Goal: Transaction & Acquisition: Purchase product/service

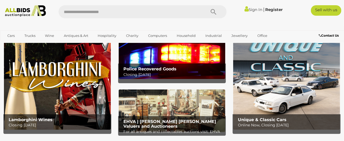
scroll to position [21, 0]
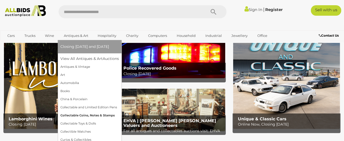
click at [74, 117] on link "Collectable Coins, Notes & Stamps" at bounding box center [89, 116] width 58 height 8
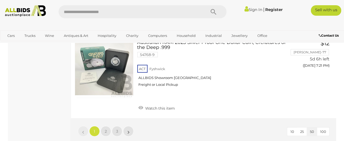
scroll to position [4209, 0]
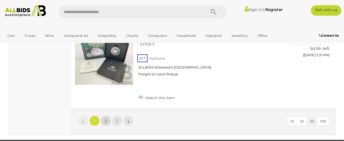
click at [108, 116] on link "2" at bounding box center [105, 121] width 10 height 10
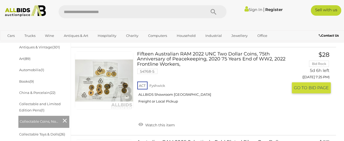
scroll to position [171, 0]
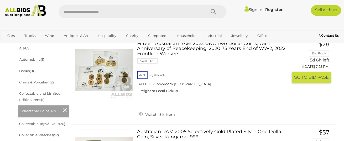
click at [114, 71] on link at bounding box center [104, 70] width 58 height 58
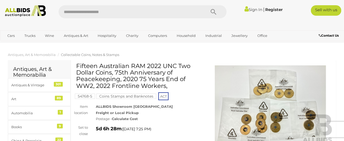
click at [279, 95] on img at bounding box center [270, 106] width 126 height 81
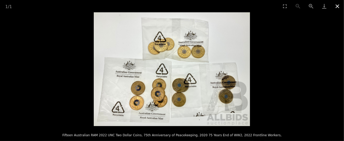
click at [335, 9] on button "Close gallery" at bounding box center [336, 6] width 13 height 12
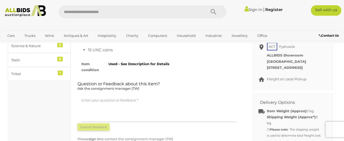
scroll to position [262, 0]
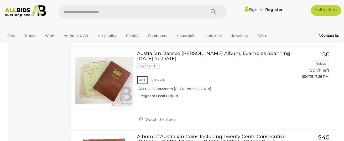
scroll to position [506, 0]
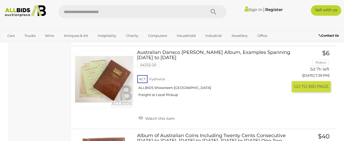
click at [111, 74] on link at bounding box center [104, 79] width 58 height 58
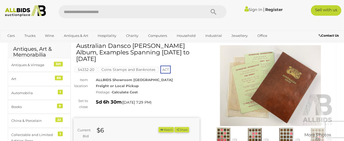
scroll to position [21, 0]
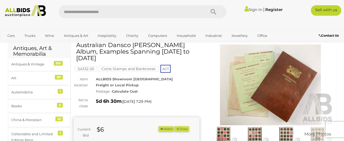
click at [238, 88] on img at bounding box center [270, 85] width 126 height 81
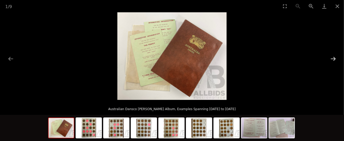
click at [334, 60] on button "Next slide" at bounding box center [332, 59] width 11 height 10
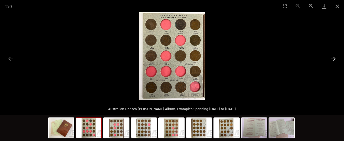
click at [334, 60] on button "Next slide" at bounding box center [332, 59] width 11 height 10
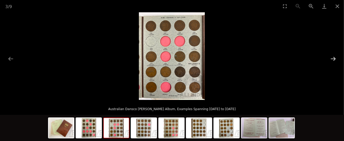
click at [334, 60] on button "Next slide" at bounding box center [332, 59] width 11 height 10
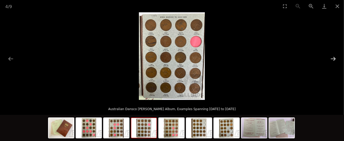
click at [334, 60] on button "Next slide" at bounding box center [332, 59] width 11 height 10
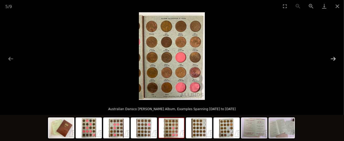
click at [334, 60] on button "Next slide" at bounding box center [332, 59] width 11 height 10
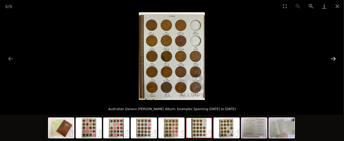
click at [334, 60] on button "Next slide" at bounding box center [332, 59] width 11 height 10
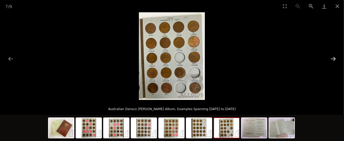
click at [334, 60] on button "Next slide" at bounding box center [332, 59] width 11 height 10
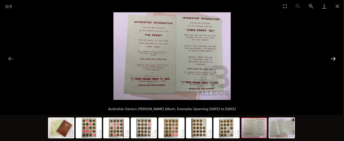
click at [334, 60] on button "Next slide" at bounding box center [332, 59] width 11 height 10
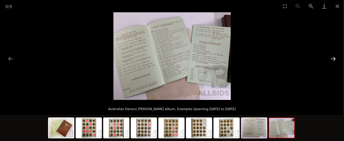
click at [334, 60] on button "Next slide" at bounding box center [332, 59] width 11 height 10
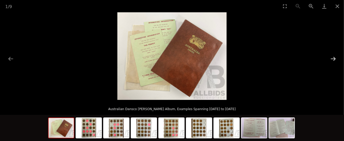
click at [334, 60] on button "Next slide" at bounding box center [332, 59] width 11 height 10
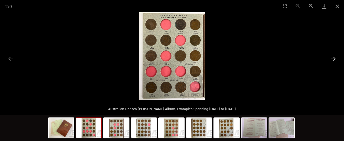
click at [334, 60] on button "Next slide" at bounding box center [332, 59] width 11 height 10
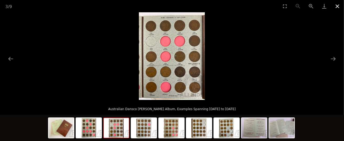
click at [337, 6] on button "Close gallery" at bounding box center [336, 6] width 13 height 12
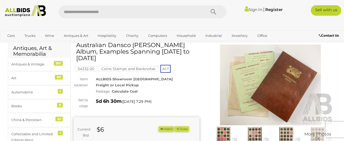
click at [186, 77] on div "ALLBIDS Showroom Fyshwick Freight or Local Pickup Postage - Calculate Cost" at bounding box center [147, 85] width 111 height 18
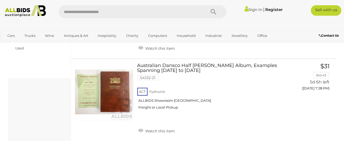
scroll to position [408, 0]
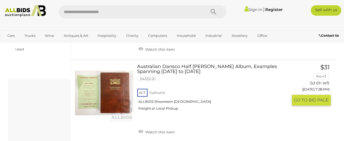
click at [159, 70] on link "Australian Dansco Half Penny Album, Examples Spanning 1916 to 1964 54332-21 ACT…" at bounding box center [214, 89] width 147 height 51
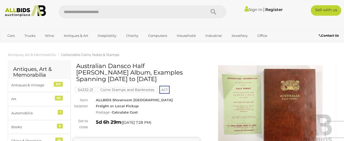
click at [108, 88] on div "Coins Stamps and Banknotes" at bounding box center [127, 91] width 61 height 8
click at [262, 106] on img at bounding box center [270, 106] width 126 height 81
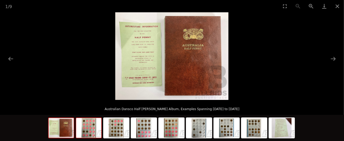
click at [90, 129] on img at bounding box center [88, 128] width 25 height 20
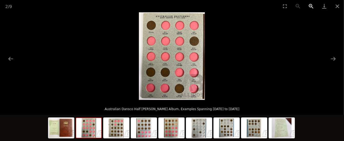
click at [311, 6] on button "Zoom in" at bounding box center [310, 6] width 13 height 12
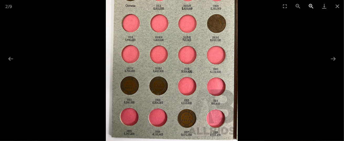
click at [311, 6] on button "Zoom in" at bounding box center [310, 6] width 13 height 12
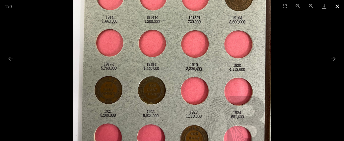
click at [338, 8] on button "Close gallery" at bounding box center [336, 6] width 13 height 12
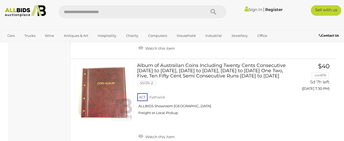
scroll to position [577, 0]
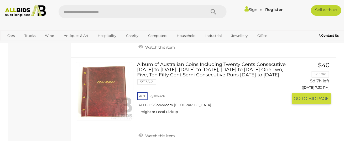
click at [121, 85] on link at bounding box center [104, 91] width 58 height 58
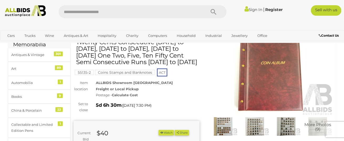
scroll to position [31, 0]
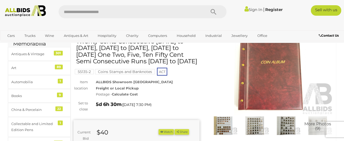
click at [251, 94] on img at bounding box center [270, 74] width 126 height 81
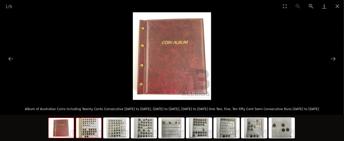
click at [88, 127] on img at bounding box center [88, 128] width 25 height 20
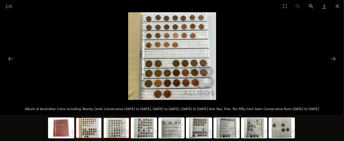
click at [117, 132] on img at bounding box center [116, 128] width 25 height 20
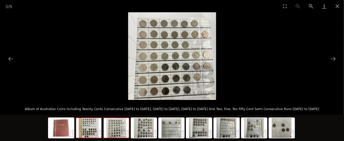
click at [94, 132] on img at bounding box center [88, 128] width 25 height 20
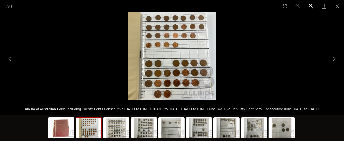
click at [312, 5] on button "Zoom in" at bounding box center [310, 6] width 13 height 12
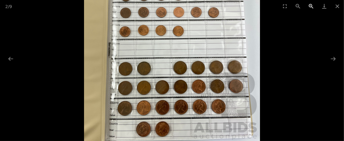
click at [312, 5] on button "Zoom in" at bounding box center [310, 6] width 13 height 12
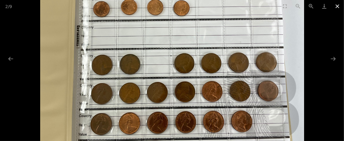
click at [335, 5] on button "Close gallery" at bounding box center [336, 6] width 13 height 12
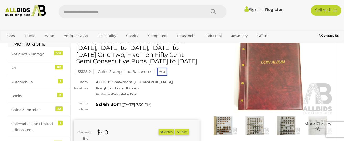
click at [254, 122] on img at bounding box center [254, 126] width 29 height 19
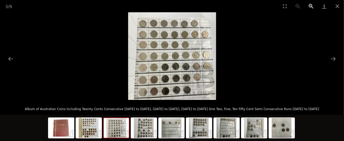
click at [311, 3] on button "Zoom in" at bounding box center [310, 6] width 13 height 12
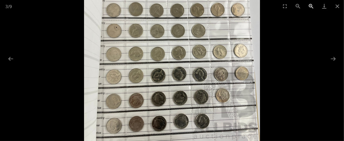
click at [311, 3] on button "Zoom in" at bounding box center [310, 6] width 13 height 12
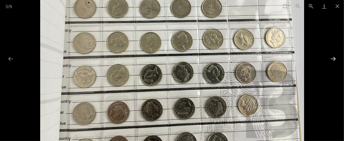
click at [331, 58] on button "Next slide" at bounding box center [332, 59] width 11 height 10
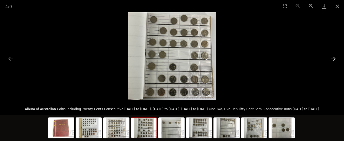
click at [331, 58] on button "Next slide" at bounding box center [332, 59] width 11 height 10
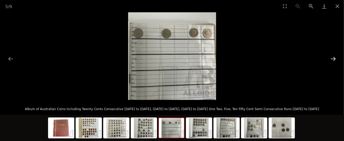
click at [331, 58] on button "Next slide" at bounding box center [332, 59] width 11 height 10
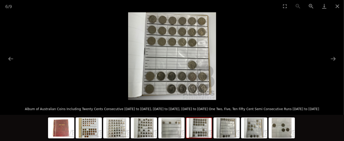
click at [202, 124] on img at bounding box center [198, 128] width 25 height 20
click at [218, 127] on img at bounding box center [226, 128] width 25 height 20
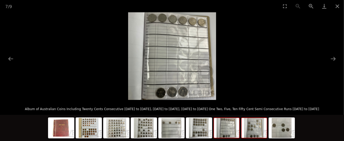
click at [259, 133] on img at bounding box center [253, 128] width 25 height 20
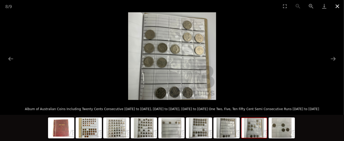
click at [337, 6] on button "Close gallery" at bounding box center [336, 6] width 13 height 12
